Goal: Information Seeking & Learning: Learn about a topic

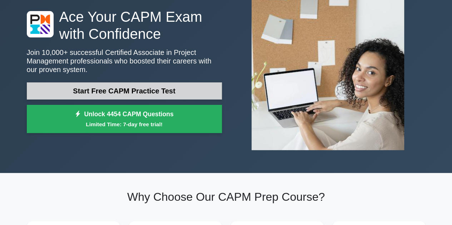
click at [179, 92] on link "Start Free CAPM Practice Test" at bounding box center [124, 90] width 195 height 17
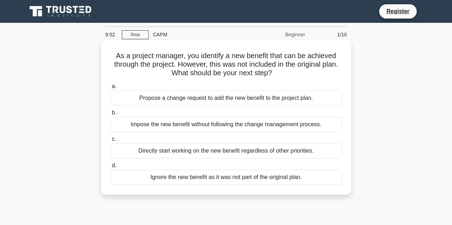
click at [200, 102] on div "Propose a change request to add the new benefit to the project plan." at bounding box center [225, 98] width 231 height 15
click at [110, 89] on input "a. Propose a change request to add the new benefit to the project plan." at bounding box center [110, 86] width 0 height 5
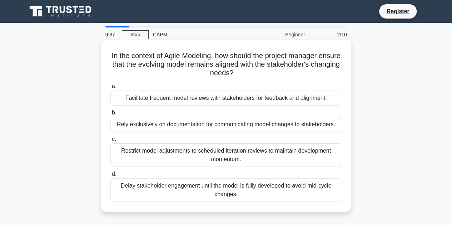
click at [255, 101] on div "Facilitate frequent model reviews with stakeholders for feedback and alignment." at bounding box center [225, 98] width 231 height 15
click at [110, 89] on input "a. Facilitate frequent model reviews with stakeholders for feedback and alignme…" at bounding box center [110, 86] width 0 height 5
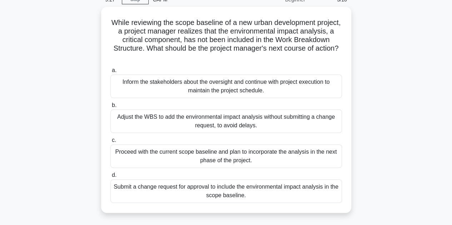
scroll to position [35, 0]
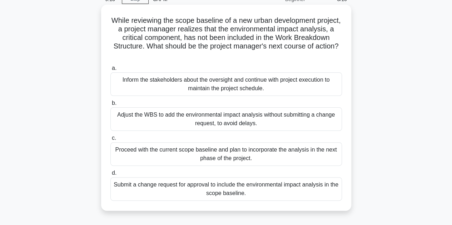
click at [262, 187] on div "Submit a change request for approval to include the environmental impact analys…" at bounding box center [225, 189] width 231 height 24
click at [110, 176] on input "d. Submit a change request for approval to include the environmental impact ana…" at bounding box center [110, 173] width 0 height 5
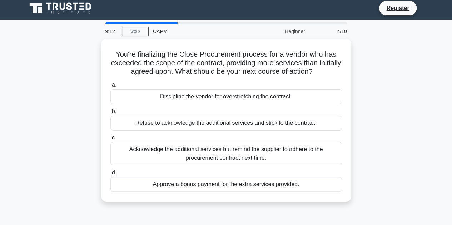
scroll to position [0, 0]
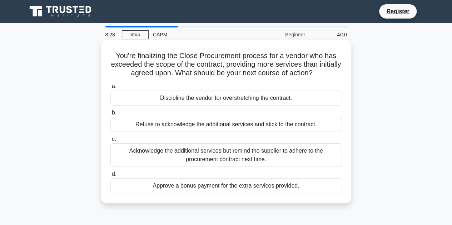
click at [301, 126] on div "Refuse to acknowledge the additional services and stick to the contract." at bounding box center [225, 124] width 231 height 15
click at [110, 115] on input "b. Refuse to acknowledge the additional services and stick to the contract." at bounding box center [110, 113] width 0 height 5
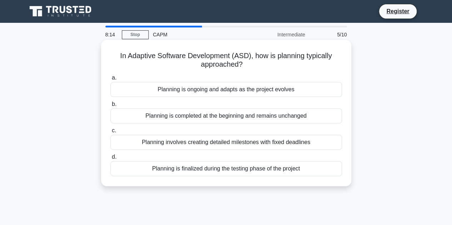
click at [303, 88] on div "Planning is ongoing and adapts as the project evolves" at bounding box center [225, 89] width 231 height 15
click at [110, 80] on input "a. Planning is ongoing and adapts as the project evolves" at bounding box center [110, 78] width 0 height 5
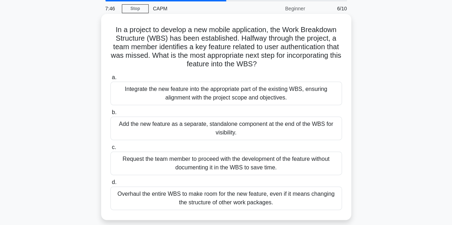
scroll to position [26, 0]
click at [266, 97] on div "Integrate the new feature into the appropriate part of the existing WBS, ensuri…" at bounding box center [225, 93] width 231 height 24
click at [110, 80] on input "a. Integrate the new feature into the appropriate part of the existing WBS, ens…" at bounding box center [110, 77] width 0 height 5
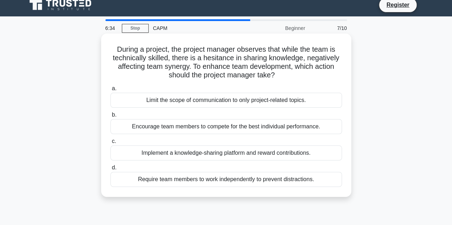
scroll to position [6, 0]
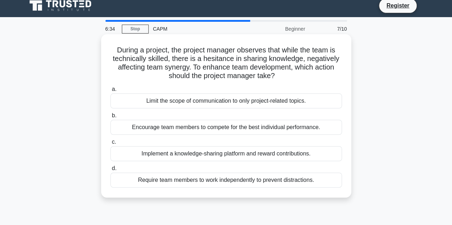
click at [306, 152] on div "Implement a knowledge-sharing platform and reward contributions." at bounding box center [225, 153] width 231 height 15
click at [110, 145] on input "c. Implement a knowledge-sharing platform and reward contributions." at bounding box center [110, 142] width 0 height 5
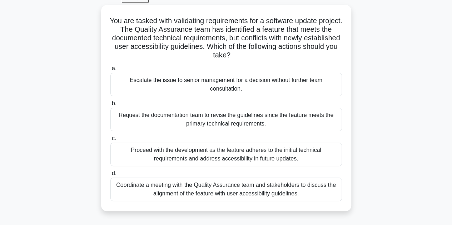
scroll to position [37, 0]
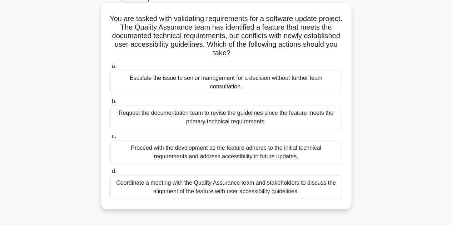
click at [295, 191] on div "Coordinate a meeting with the Quality Assurance team and stakeholders to discus…" at bounding box center [225, 188] width 231 height 24
click at [110, 174] on input "d. Coordinate a meeting with the Quality Assurance team and stakeholders to dis…" at bounding box center [110, 171] width 0 height 5
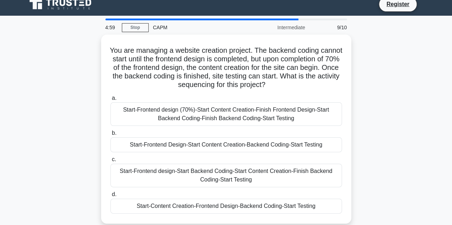
scroll to position [6, 0]
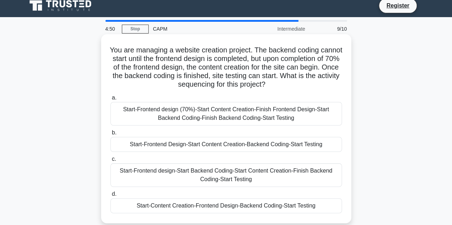
click at [249, 146] on div "Start-Frontend Design-Start Content Creation-Backend Coding-Start Testing" at bounding box center [225, 144] width 231 height 15
click at [110, 135] on input "b. Start-Frontend Design-Start Content Creation-Backend Coding-Start Testing" at bounding box center [110, 133] width 0 height 5
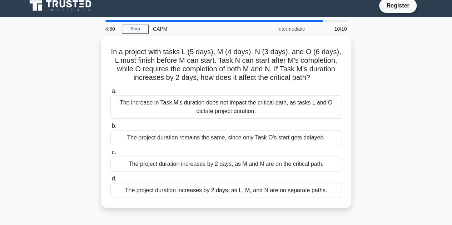
scroll to position [0, 0]
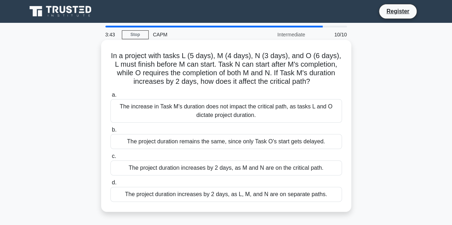
click at [255, 165] on div "The project duration increases by 2 days, as M and N are on the critical path." at bounding box center [225, 168] width 231 height 15
click at [110, 159] on input "c. The project duration increases by 2 days, as M and N are on the critical pat…" at bounding box center [110, 156] width 0 height 5
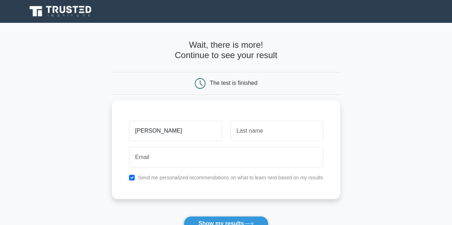
type input "karla"
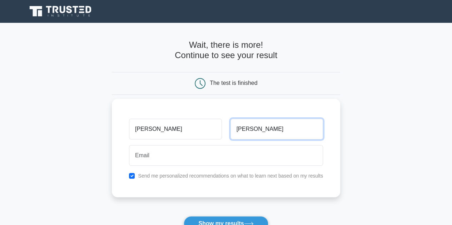
type input "alfaro"
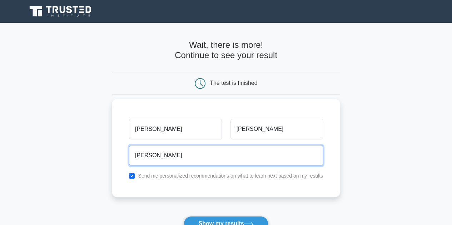
type input "karla.alfaro@hexagon.com"
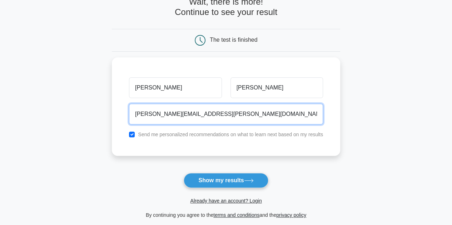
scroll to position [44, 0]
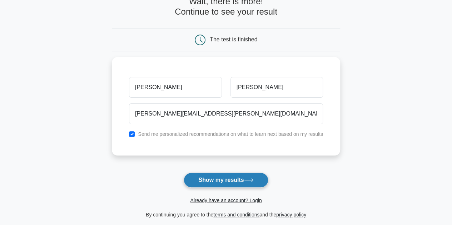
click at [240, 178] on button "Show my results" at bounding box center [225, 180] width 84 height 15
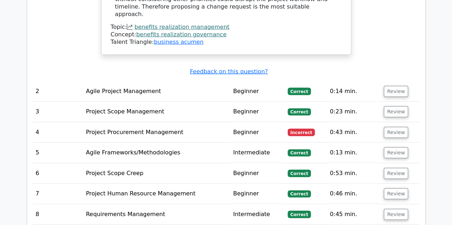
scroll to position [945, 0]
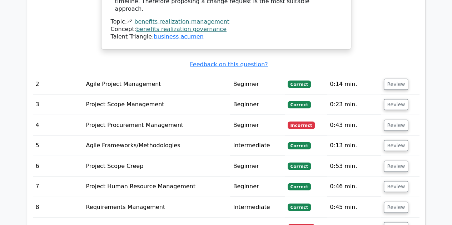
click at [208, 74] on td "Agile Project Management" at bounding box center [156, 84] width 147 height 20
click at [391, 79] on button "Review" at bounding box center [395, 84] width 24 height 11
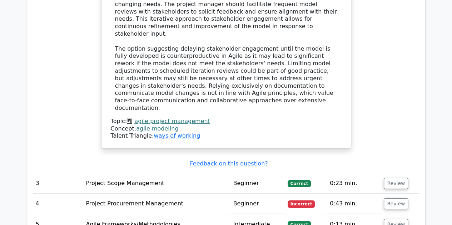
scroll to position [1248, 0]
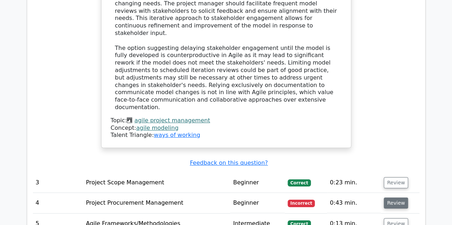
click at [391, 198] on button "Review" at bounding box center [395, 203] width 24 height 11
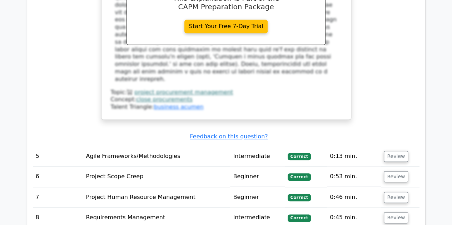
scroll to position [1667, 0]
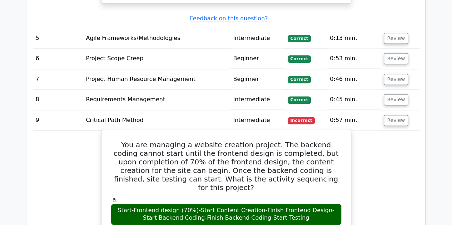
scroll to position [2004, 0]
